Goal: Information Seeking & Learning: Learn about a topic

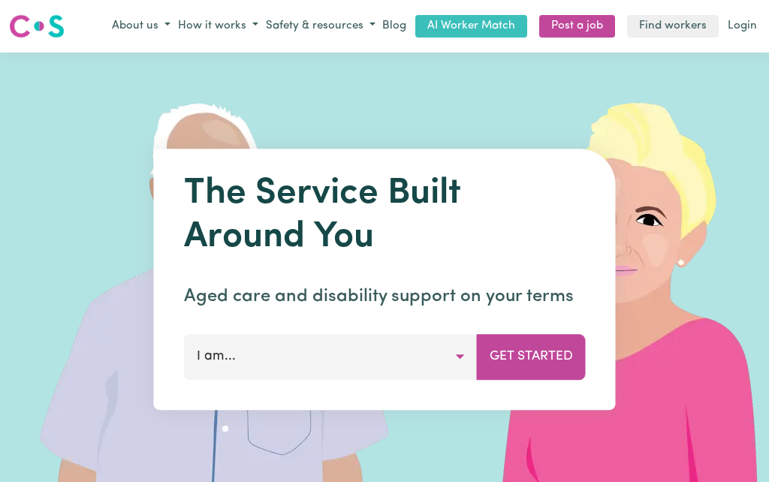
click at [662, 253] on div at bounding box center [384, 280] width 769 height 454
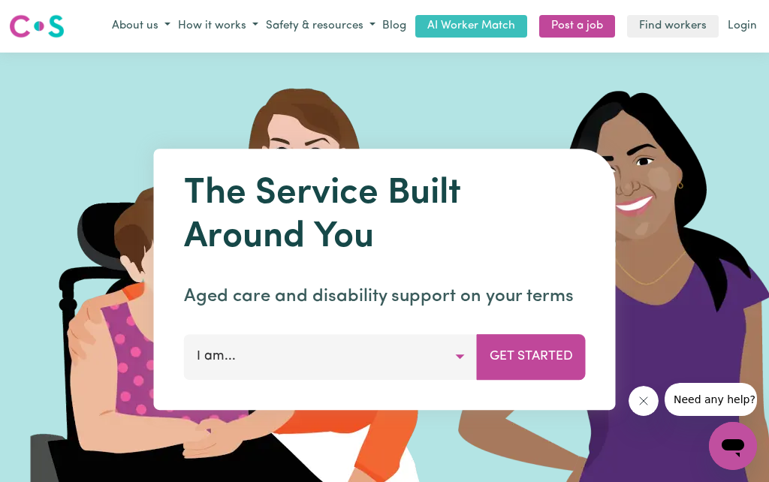
click at [679, 219] on div at bounding box center [384, 280] width 769 height 454
click at [649, 322] on div at bounding box center [384, 280] width 769 height 454
click at [641, 406] on icon "Close message from company" at bounding box center [643, 401] width 12 height 12
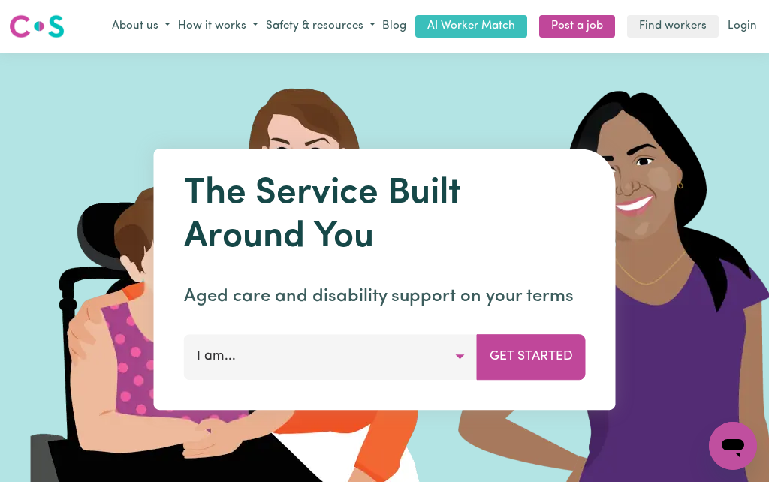
click at [529, 361] on button "Get Started" at bounding box center [531, 356] width 109 height 45
click at [477, 349] on button "Get Started" at bounding box center [531, 356] width 109 height 45
click at [213, 181] on h1 "The Service Built Around You" at bounding box center [385, 216] width 402 height 86
click at [452, 356] on button "I am..." at bounding box center [331, 356] width 294 height 45
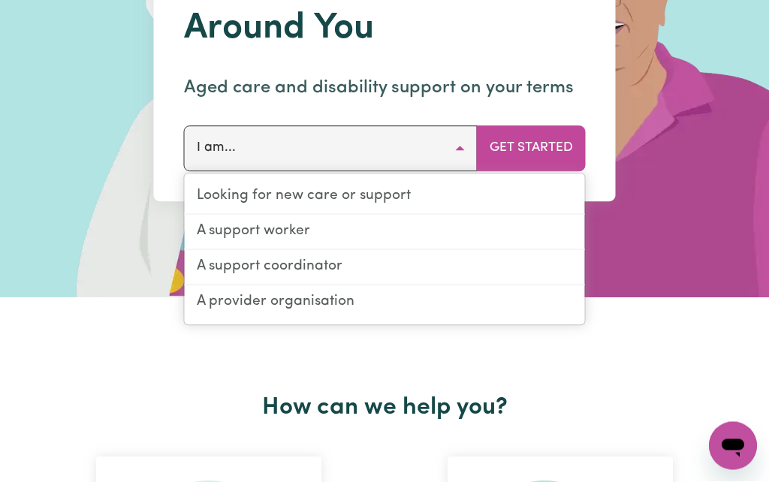
scroll to position [209, 0]
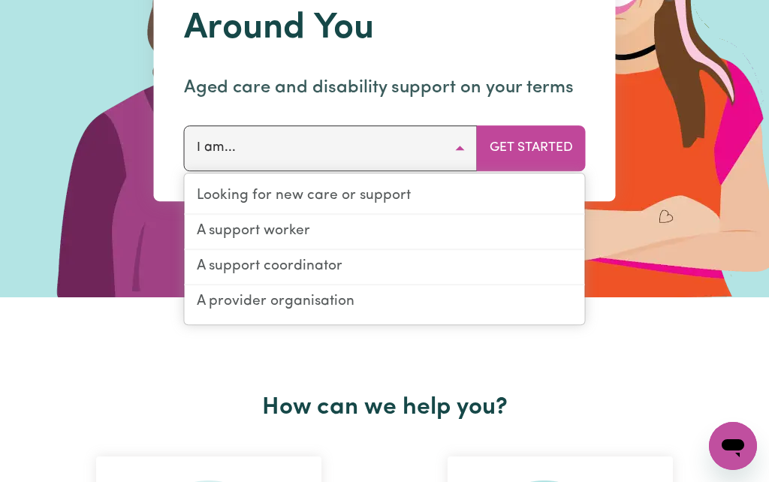
click at [642, 122] on div at bounding box center [384, 71] width 769 height 454
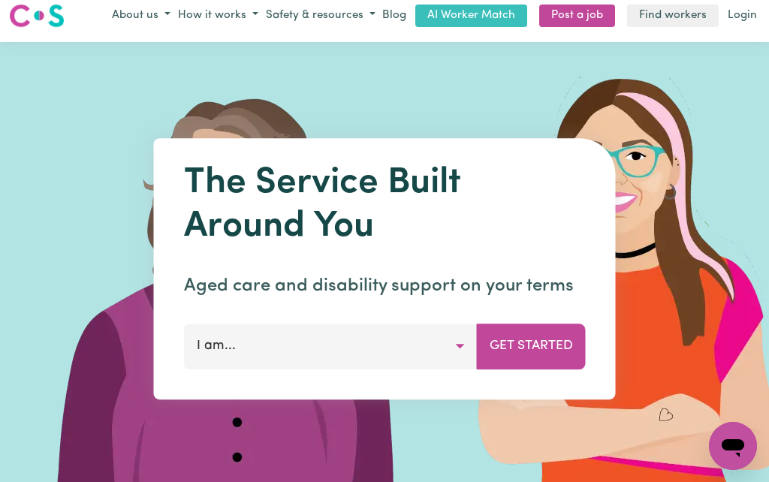
scroll to position [0, 0]
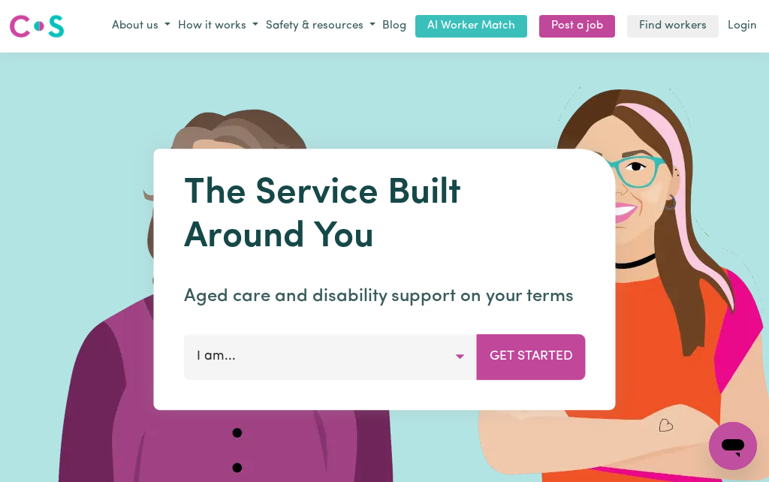
click at [584, 132] on div at bounding box center [384, 280] width 769 height 454
click at [464, 15] on link "AI Worker Match" at bounding box center [472, 26] width 112 height 23
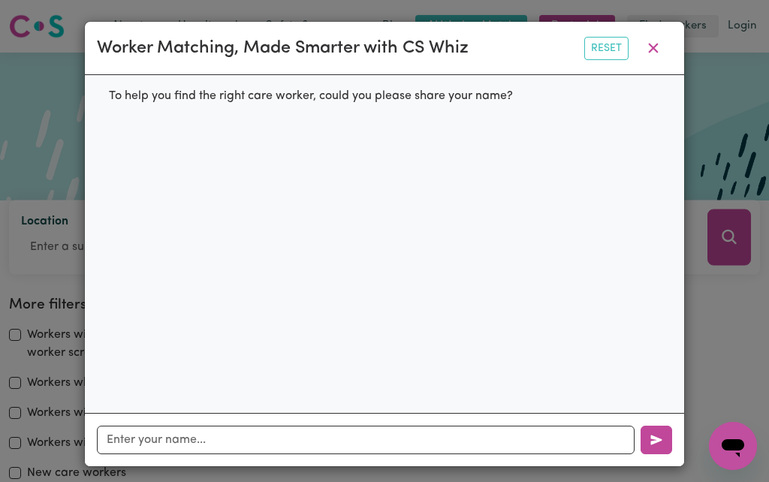
scroll to position [30, 0]
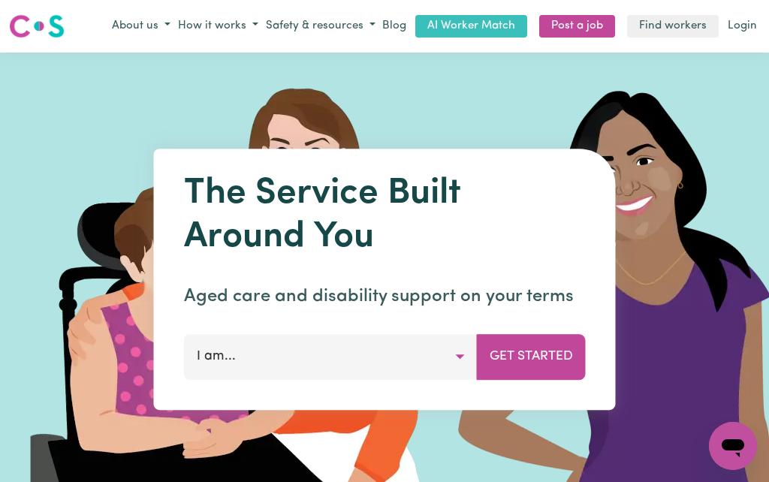
click at [665, 22] on link "Find workers" at bounding box center [673, 26] width 92 height 23
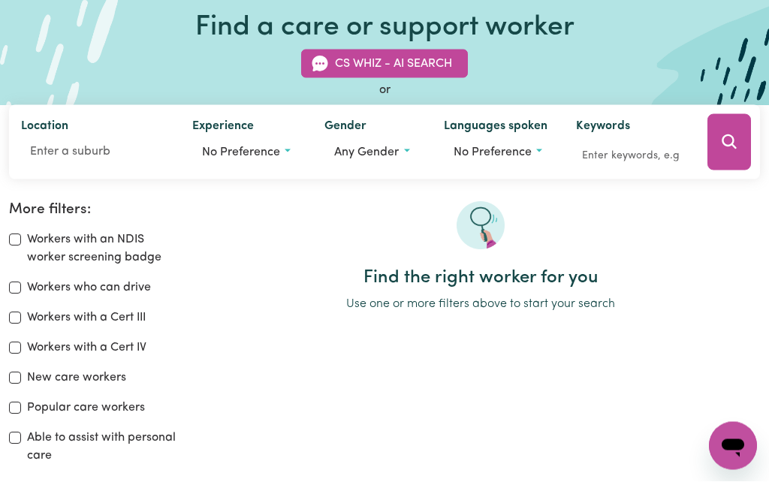
scroll to position [95, 0]
click at [9, 380] on input "New care workers" at bounding box center [15, 378] width 12 height 12
checkbox input "true"
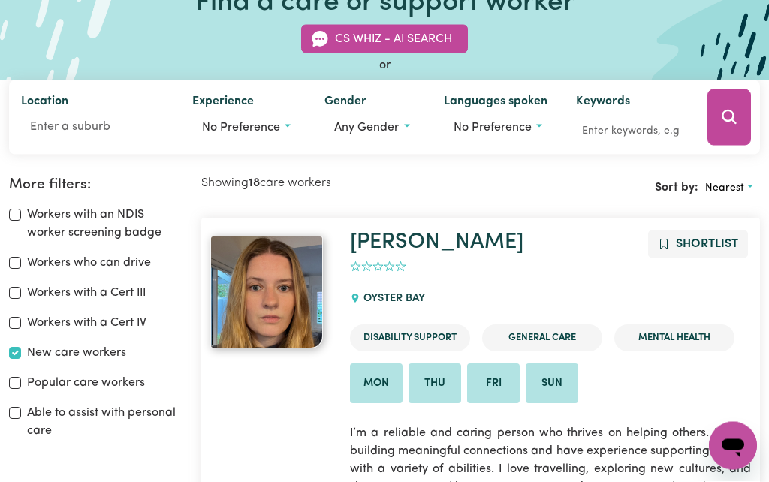
scroll to position [120, 0]
click at [11, 292] on input "Workers with a Cert III" at bounding box center [15, 293] width 12 height 12
checkbox input "true"
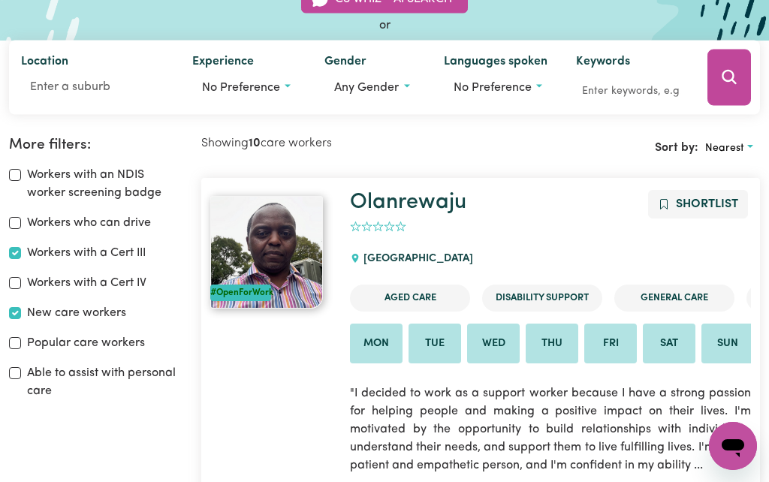
scroll to position [248, 0]
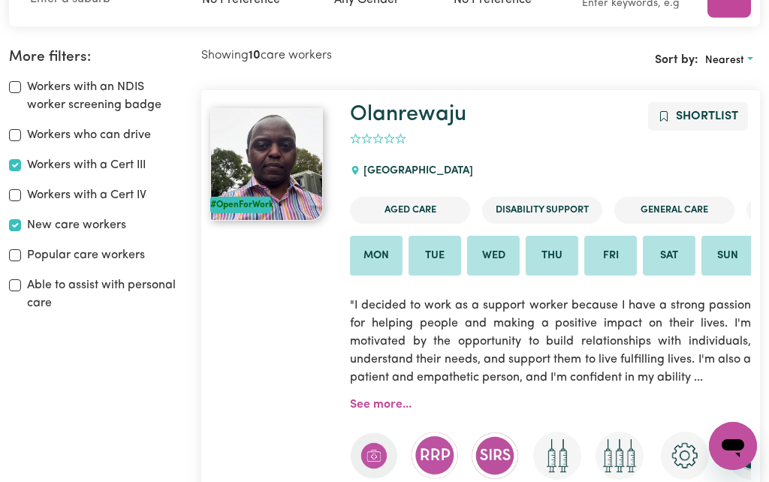
click at [12, 224] on input "New care workers" at bounding box center [15, 225] width 12 height 12
checkbox input "false"
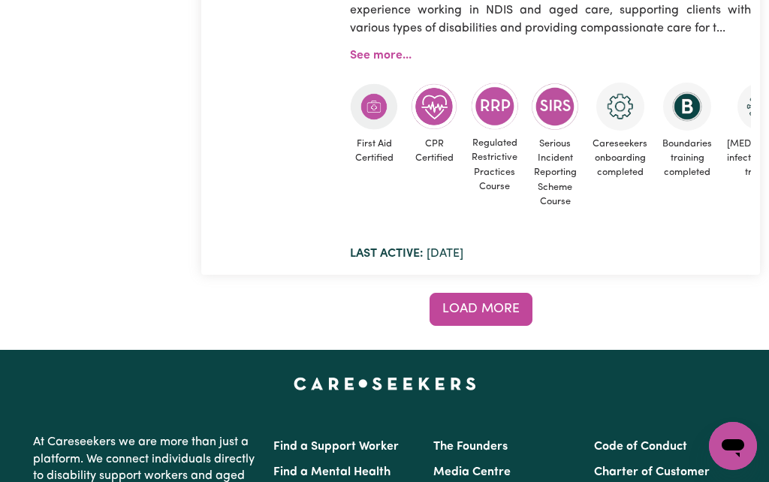
scroll to position [14117, 0]
